Goal: Task Accomplishment & Management: Manage account settings

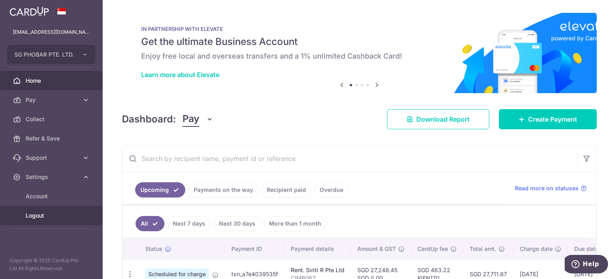
click at [30, 213] on span "Logout" at bounding box center [52, 215] width 53 height 8
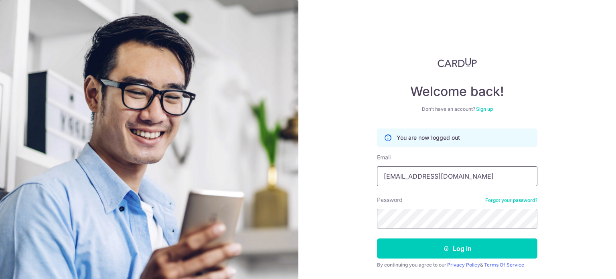
click at [512, 183] on input "MATTHEWX05@GMAIL.COM" at bounding box center [457, 176] width 160 height 20
type input "[EMAIL_ADDRESS][DOMAIN_NAME]"
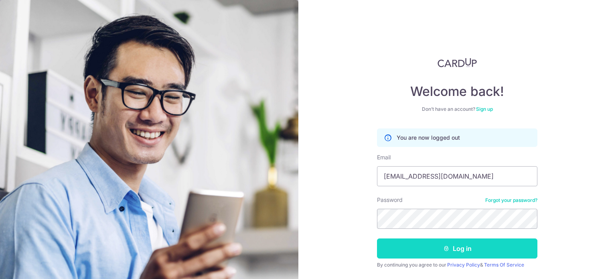
click at [475, 245] on button "Log in" at bounding box center [457, 248] width 160 height 20
